Goal: Transaction & Acquisition: Download file/media

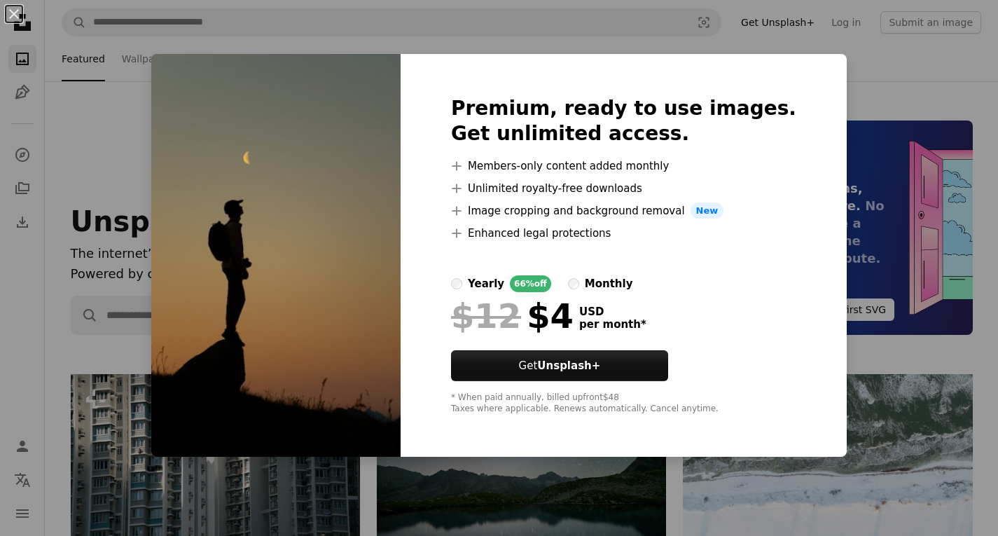
scroll to position [350, 0]
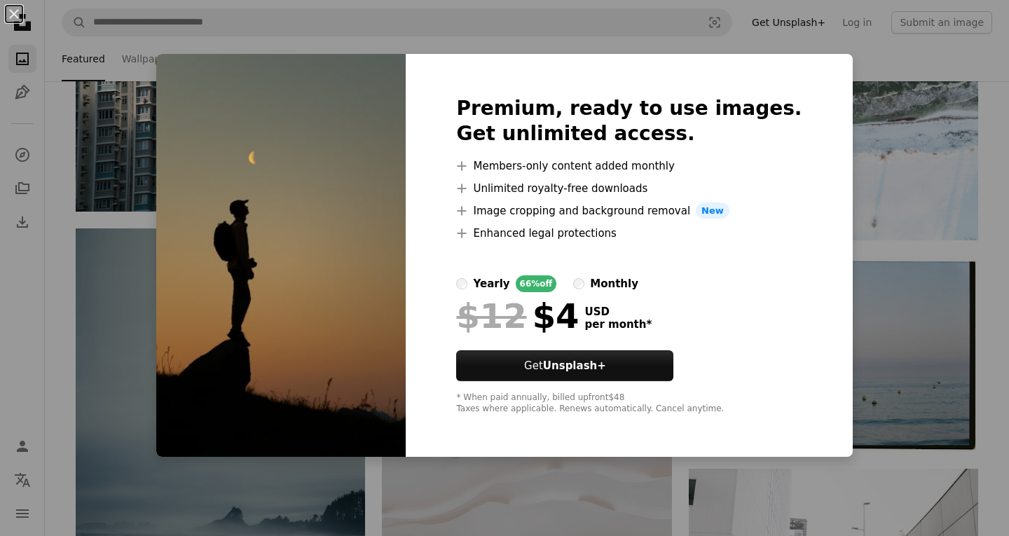
click at [319, 231] on img at bounding box center [280, 255] width 249 height 403
drag, startPoint x: 13, startPoint y: 6, endPoint x: 113, endPoint y: 51, distance: 109.1
click at [14, 8] on button "An X shape" at bounding box center [14, 14] width 17 height 17
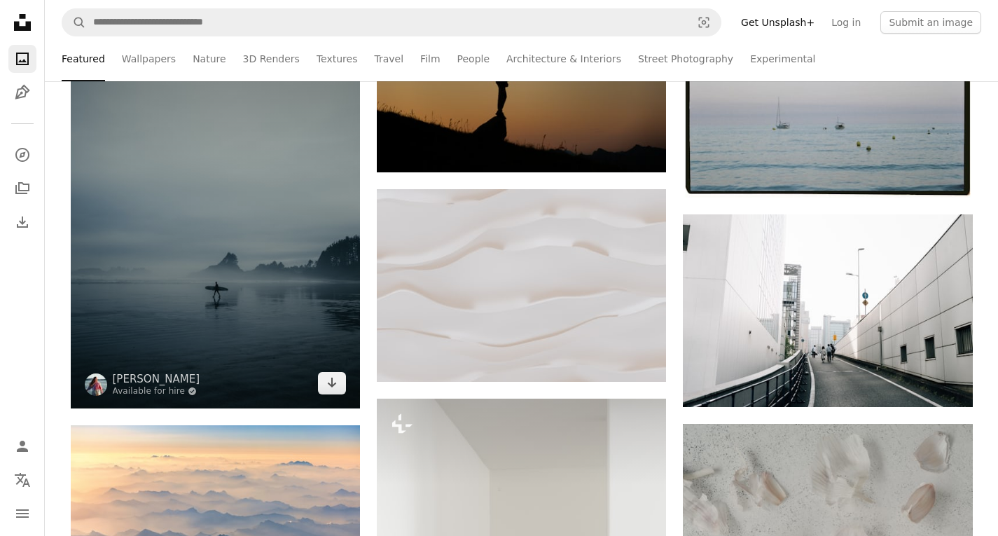
scroll to position [630, 0]
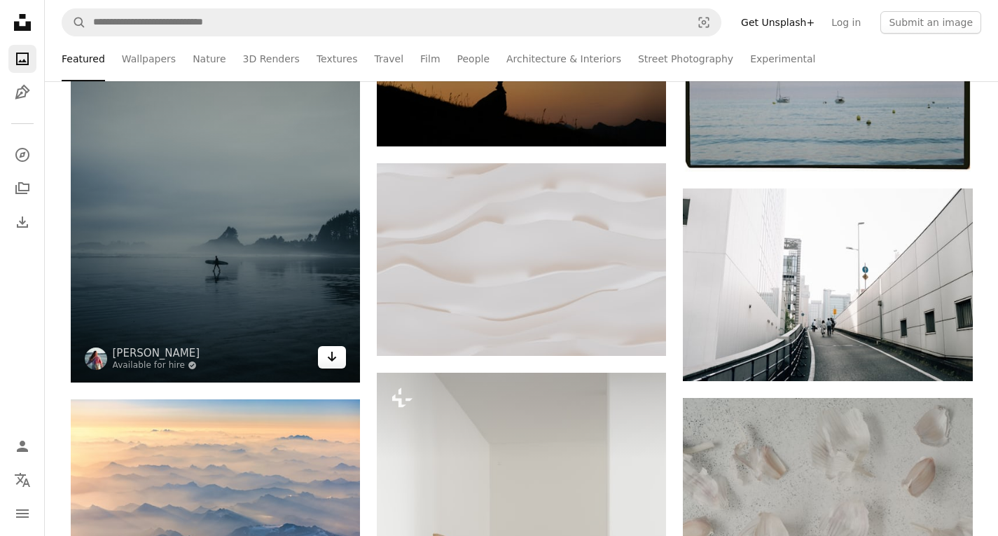
click at [328, 362] on icon "Arrow pointing down" at bounding box center [331, 356] width 11 height 17
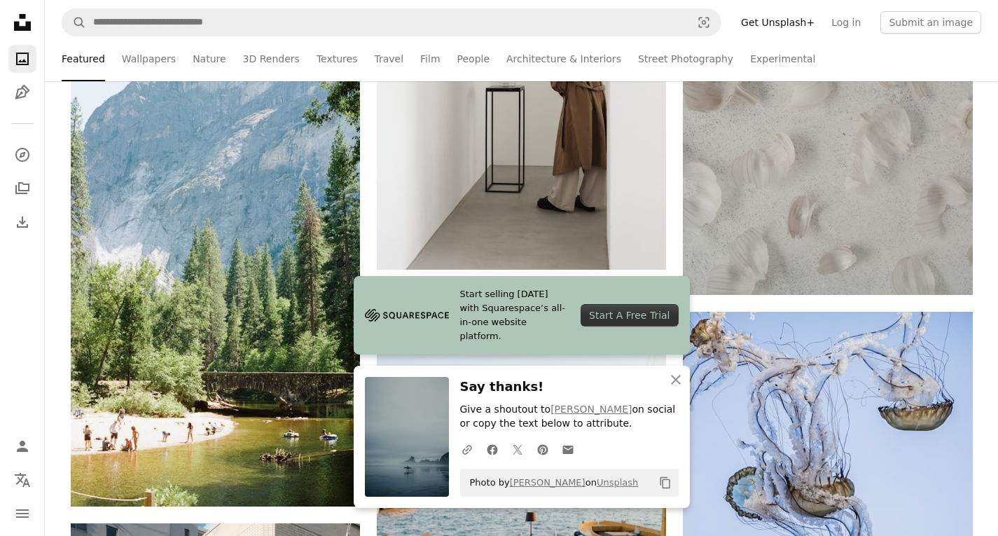
scroll to position [1191, 0]
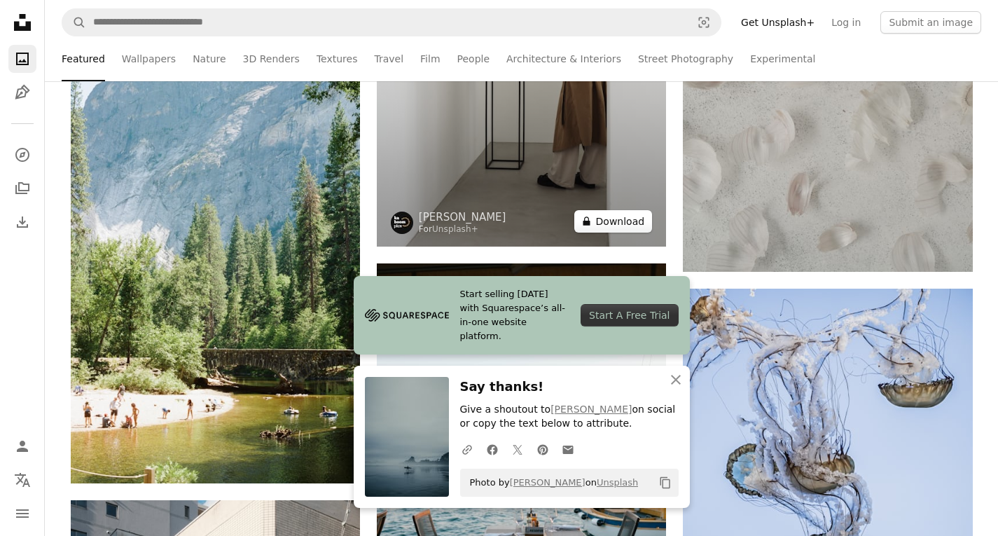
click at [598, 210] on button "A lock Download" at bounding box center [613, 221] width 78 height 22
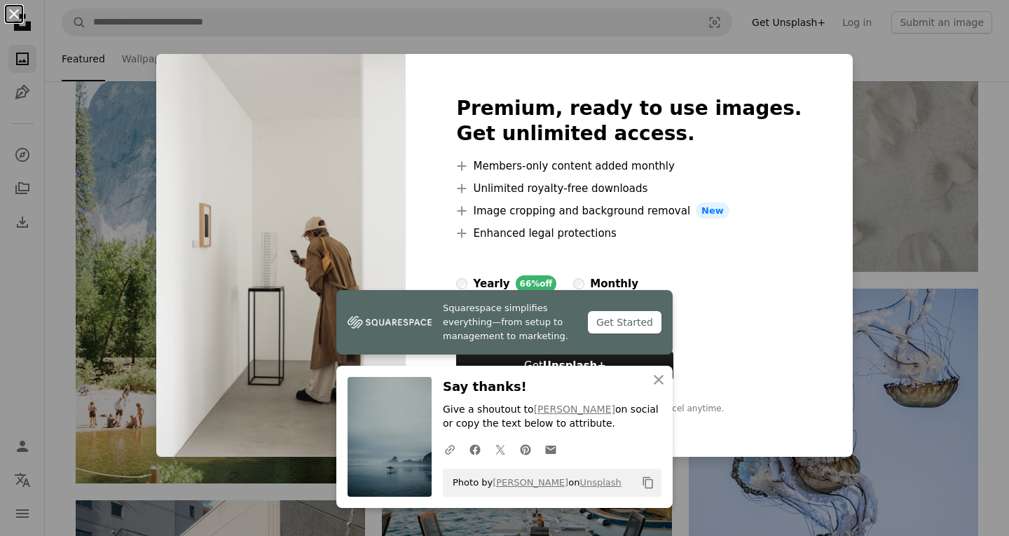
click at [19, 13] on button "An X shape" at bounding box center [14, 14] width 17 height 17
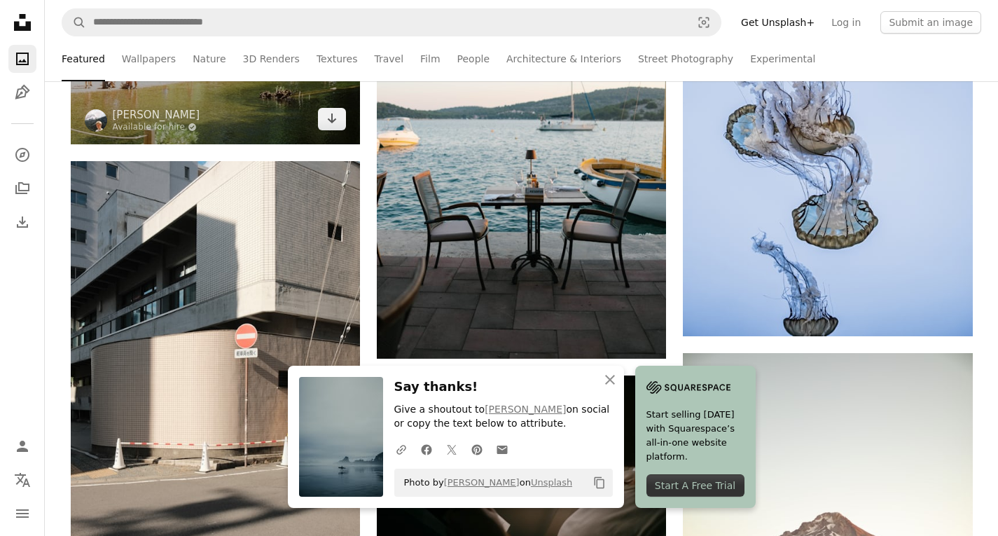
scroll to position [1541, 0]
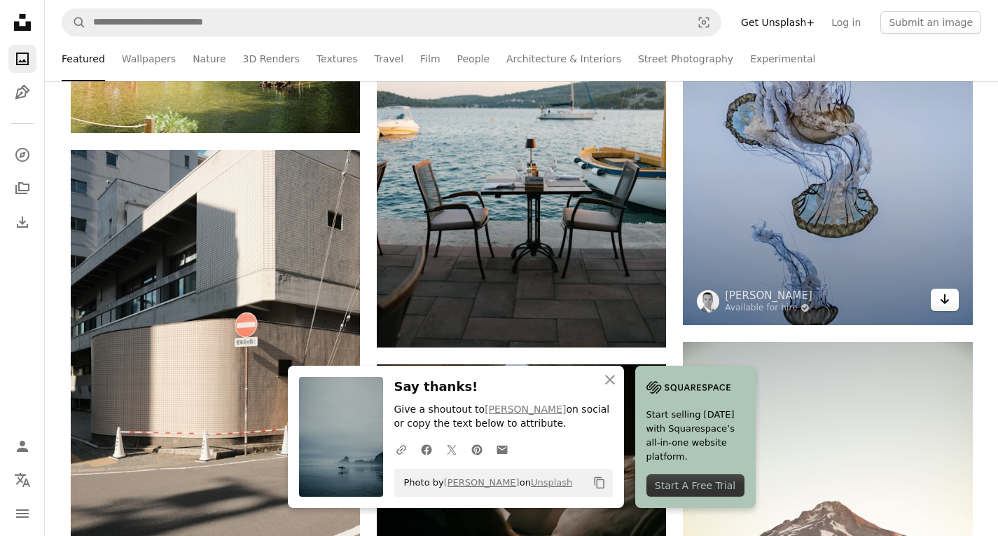
click at [946, 294] on icon "Arrow pointing down" at bounding box center [944, 299] width 11 height 17
